Goal: Information Seeking & Learning: Learn about a topic

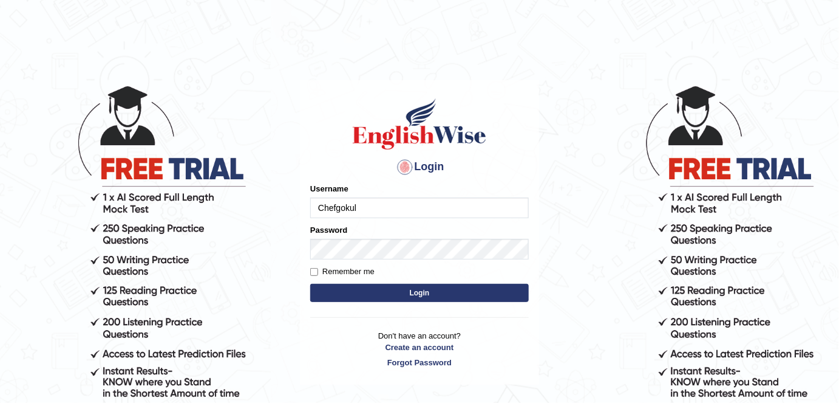
click at [370, 296] on button "Login" at bounding box center [419, 293] width 219 height 18
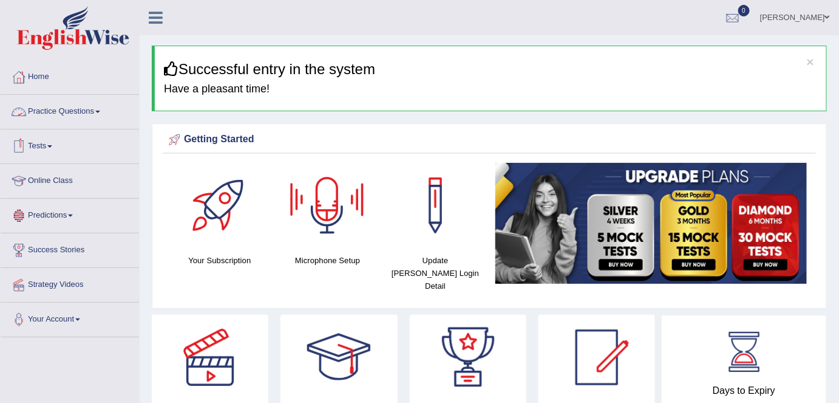
click at [42, 90] on li "Home" at bounding box center [70, 77] width 138 height 35
click at [60, 107] on link "Practice Questions" at bounding box center [70, 110] width 138 height 30
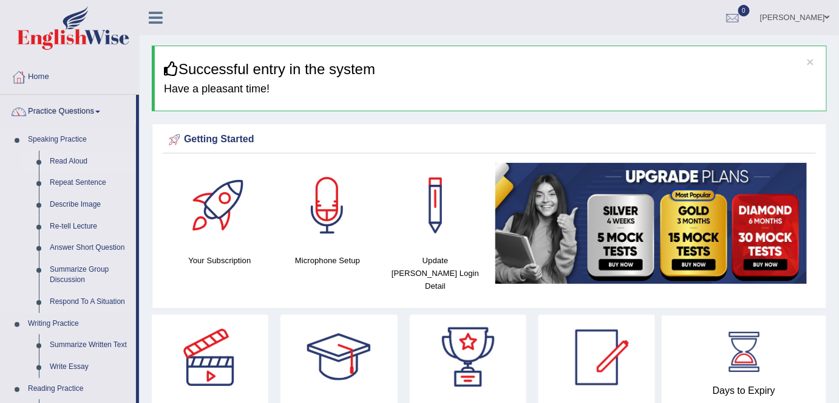
click at [60, 161] on link "Read Aloud" at bounding box center [90, 162] width 92 height 22
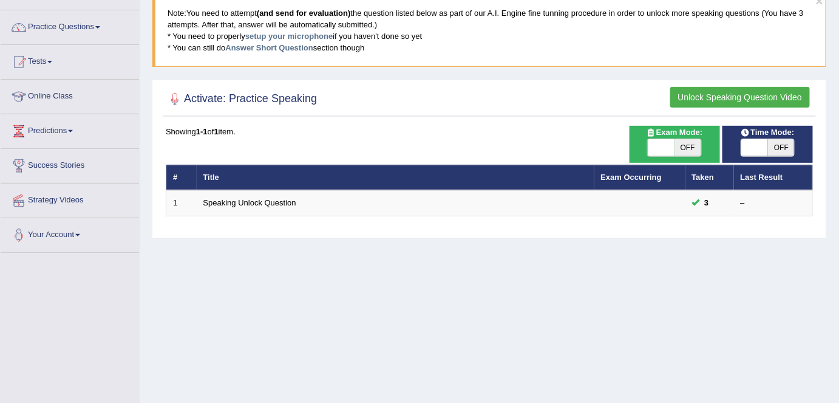
scroll to position [165, 0]
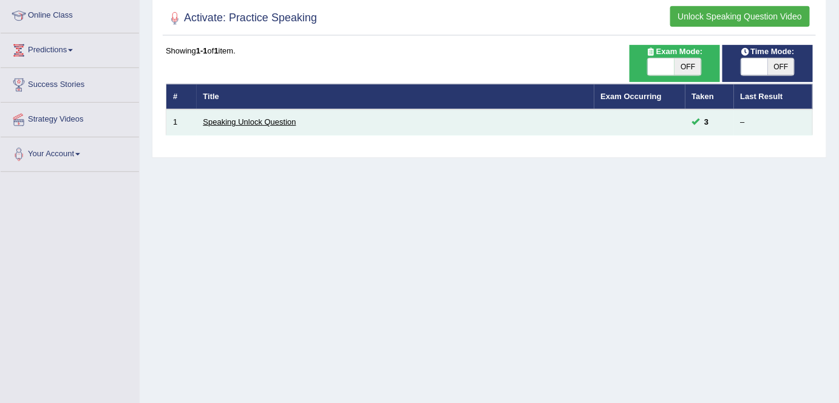
click at [259, 117] on link "Speaking Unlock Question" at bounding box center [249, 121] width 93 height 9
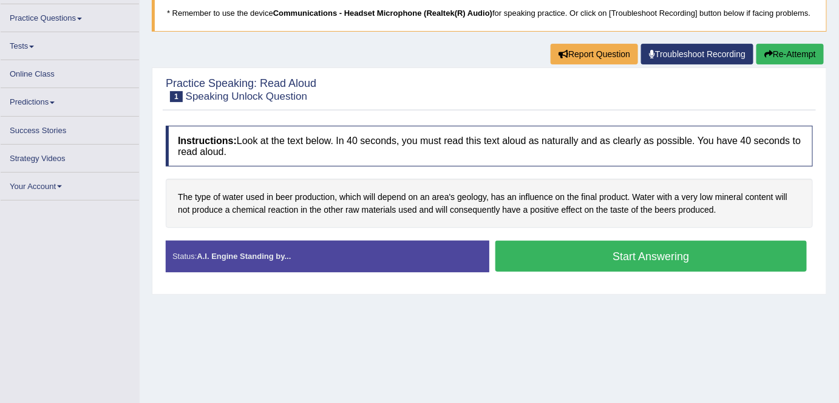
scroll to position [117, 0]
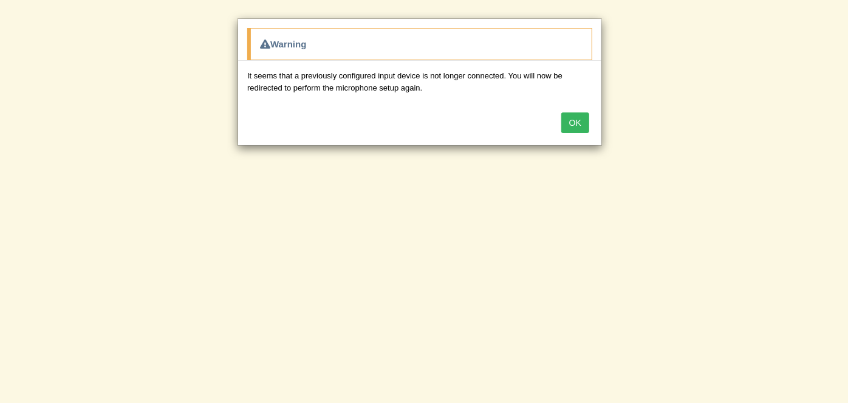
click at [575, 123] on button "OK" at bounding box center [575, 122] width 28 height 21
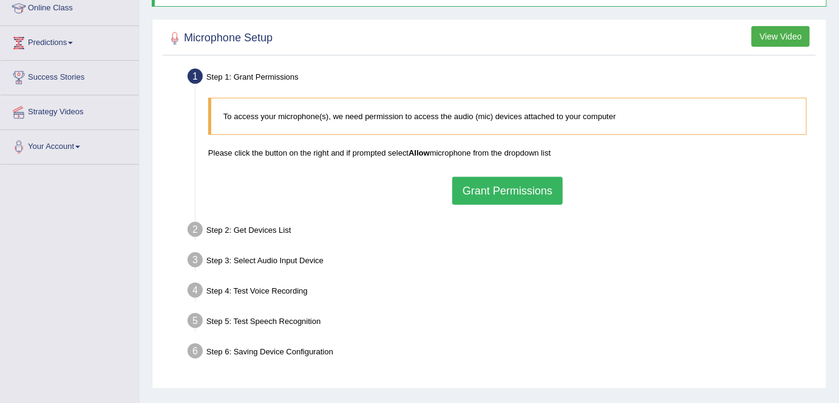
scroll to position [165, 0]
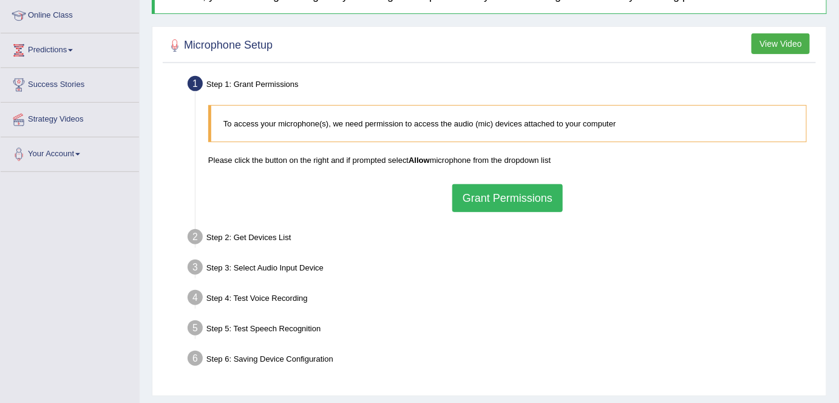
click at [491, 205] on button "Grant Permissions" at bounding box center [507, 198] width 111 height 28
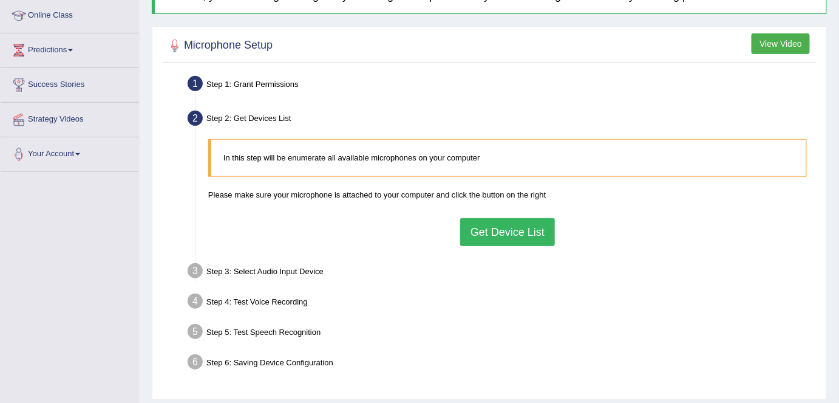
click at [489, 239] on button "Get Device List" at bounding box center [507, 232] width 95 height 28
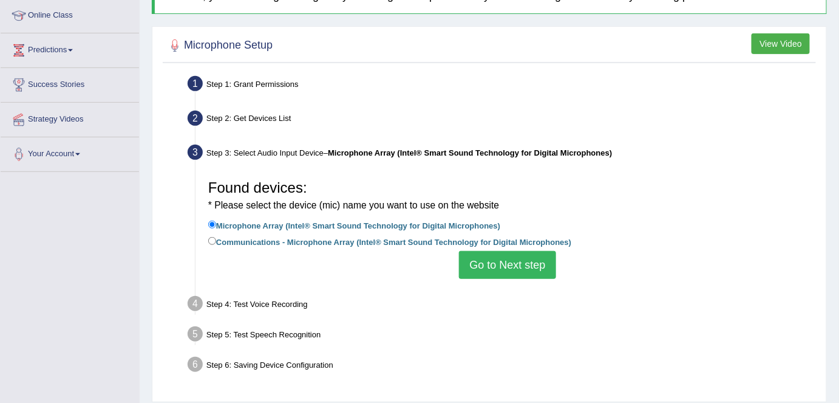
click at [486, 262] on button "Go to Next step" at bounding box center [507, 265] width 97 height 28
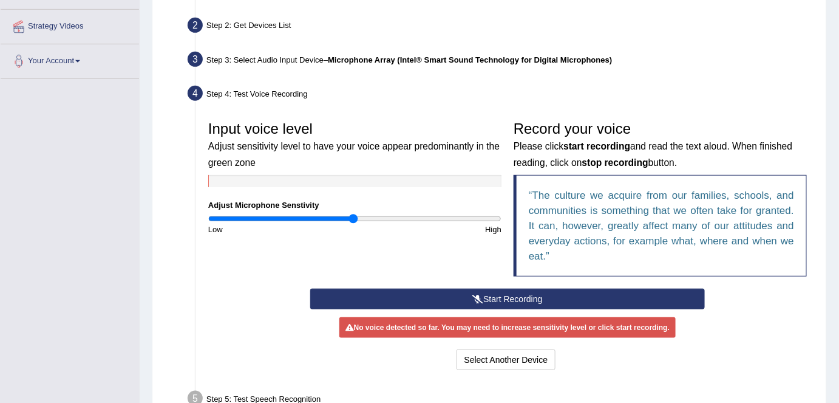
scroll to position [331, 0]
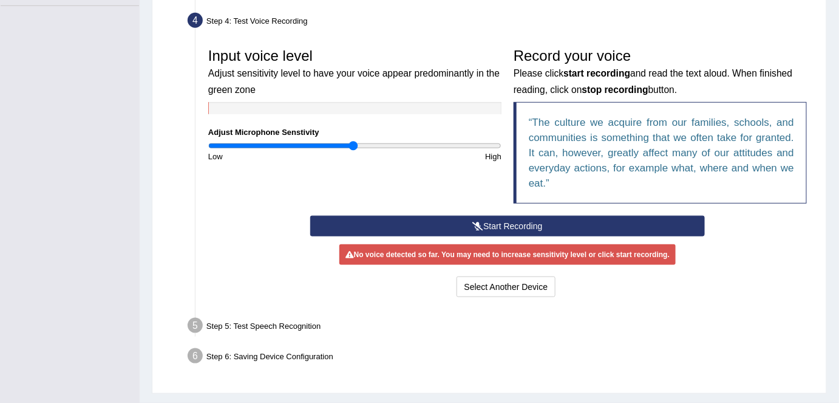
click at [489, 219] on button "Start Recording" at bounding box center [507, 226] width 395 height 21
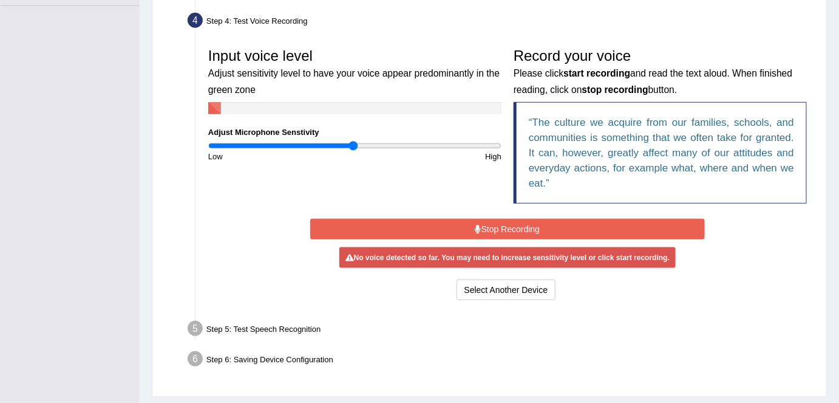
click at [481, 228] on button "Stop Recording" at bounding box center [507, 229] width 395 height 21
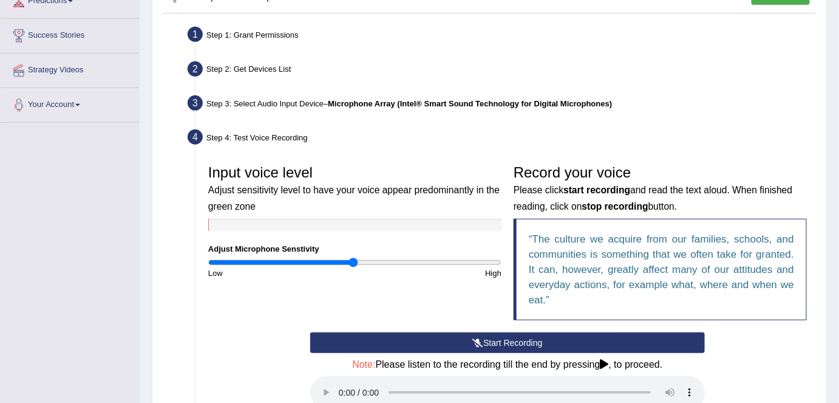
scroll to position [417, 0]
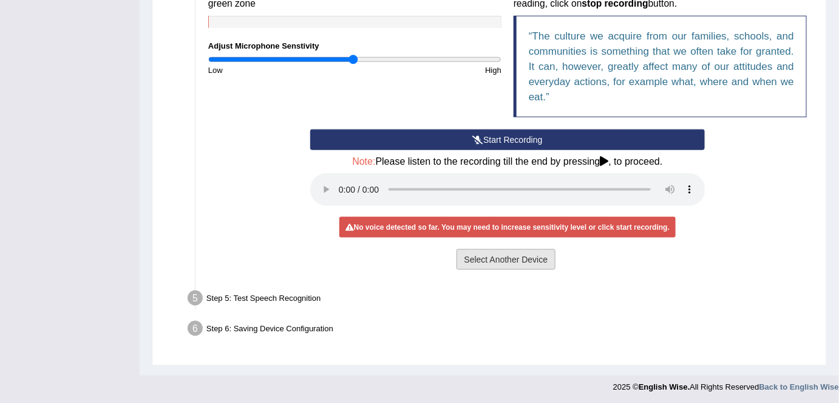
click at [515, 262] on button "Select Another Device" at bounding box center [507, 259] width 100 height 21
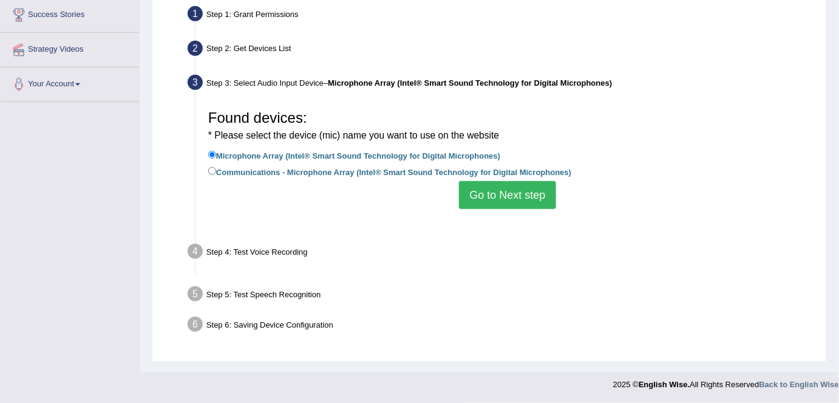
scroll to position [234, 0]
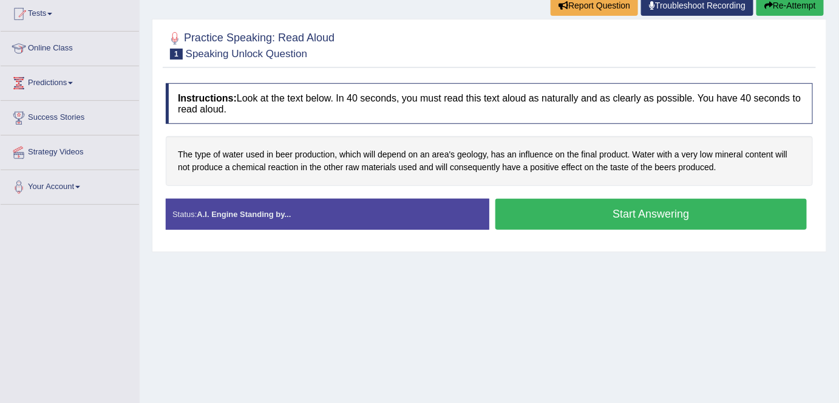
scroll to position [132, 0]
click at [644, 223] on button "Start Answering" at bounding box center [650, 214] width 311 height 31
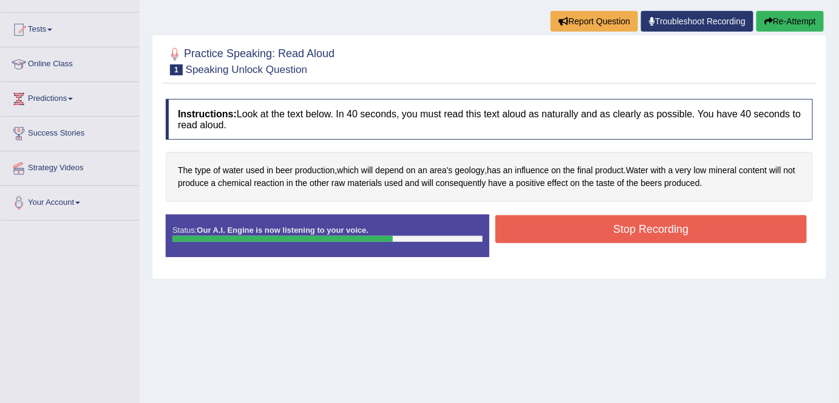
click at [591, 234] on button "Stop Recording" at bounding box center [650, 229] width 311 height 28
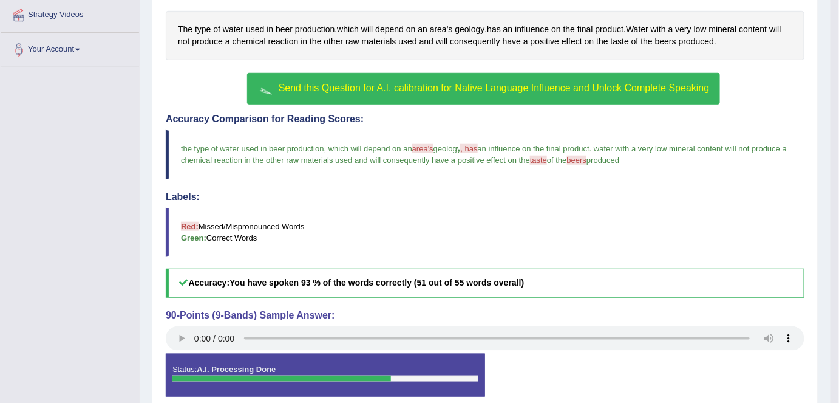
scroll to position [267, 0]
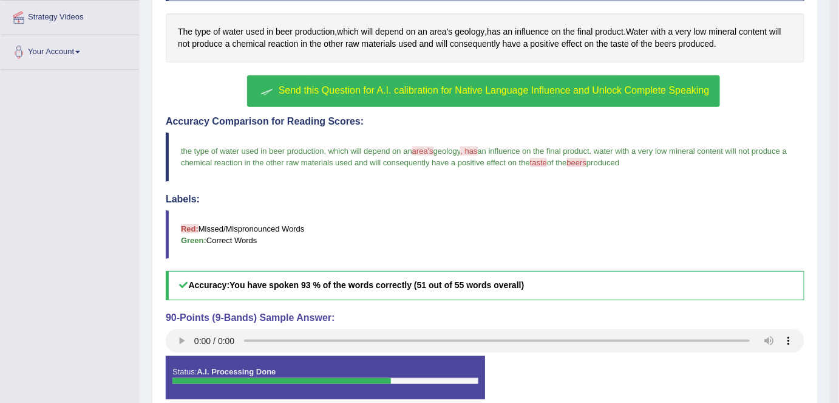
click at [475, 81] on button "Send this Question for A.I. calibration for Native Language Influence and Unloc…" at bounding box center [483, 91] width 472 height 32
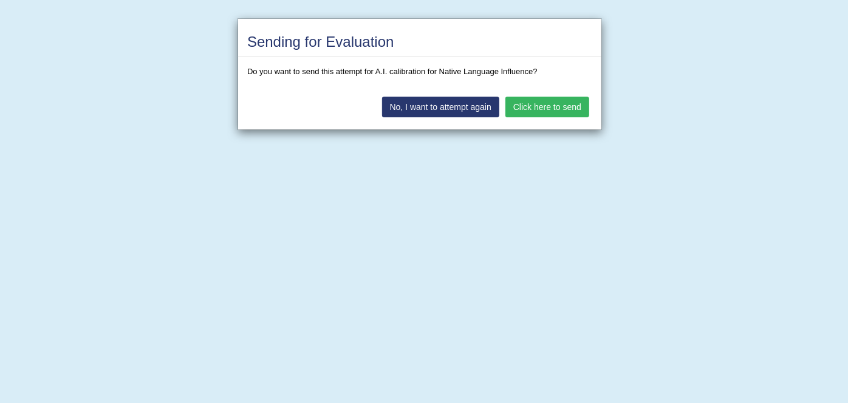
click at [544, 110] on button "Click here to send" at bounding box center [547, 107] width 84 height 21
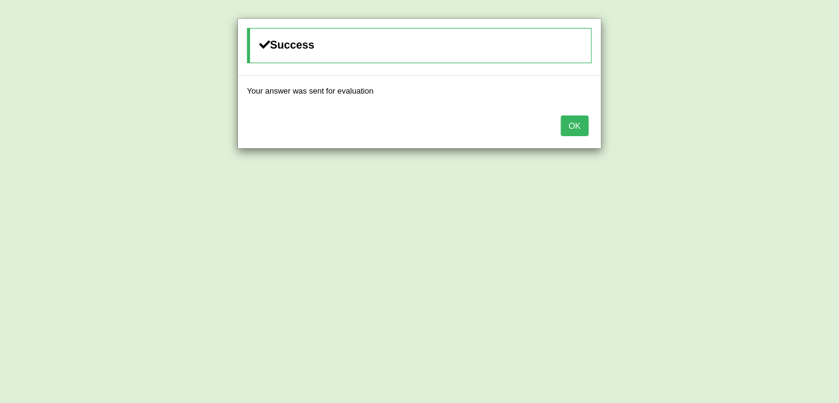
click at [573, 123] on button "OK" at bounding box center [575, 125] width 28 height 21
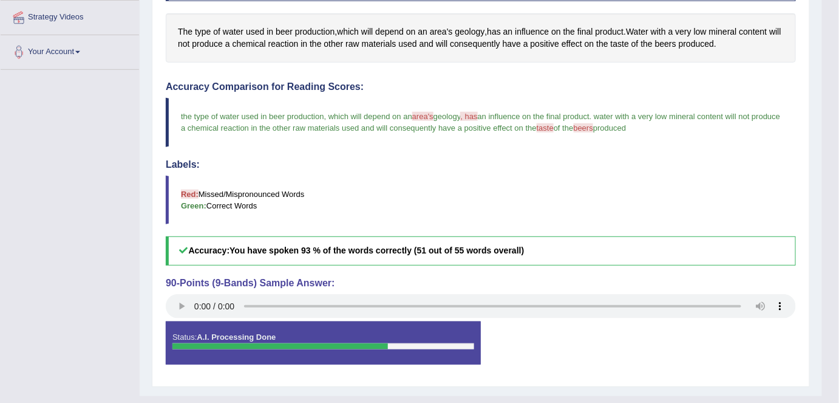
scroll to position [268, 0]
